Goal: Navigation & Orientation: Go to known website

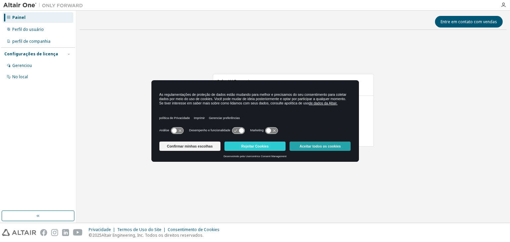
click at [322, 148] on font "Aceitar todos os cookies" at bounding box center [319, 146] width 41 height 4
